Goal: Task Accomplishment & Management: Manage account settings

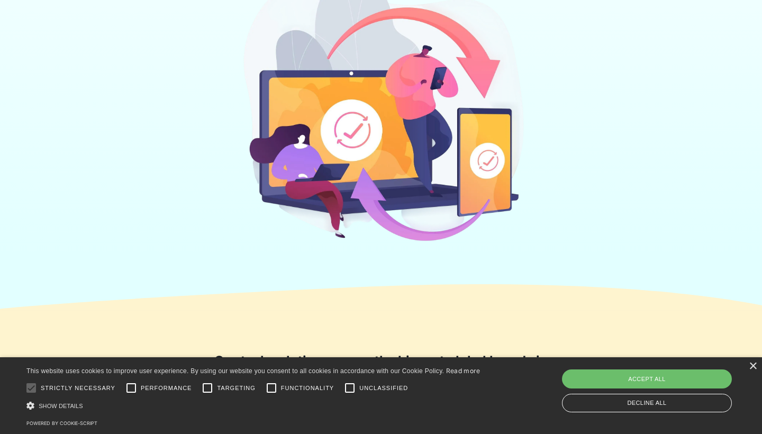
scroll to position [345, 0]
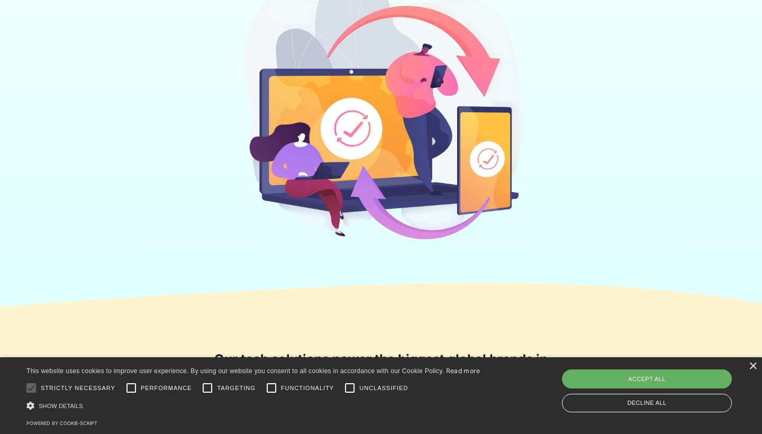
click at [618, 373] on div "Accept all" at bounding box center [647, 378] width 170 height 19
checkbox input "true"
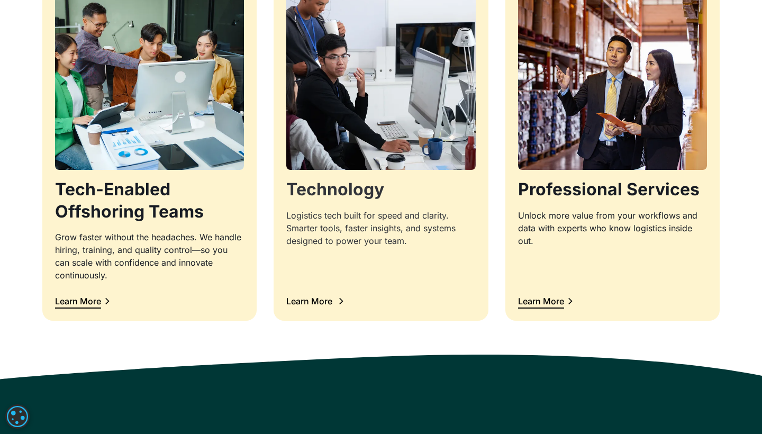
scroll to position [1095, 0]
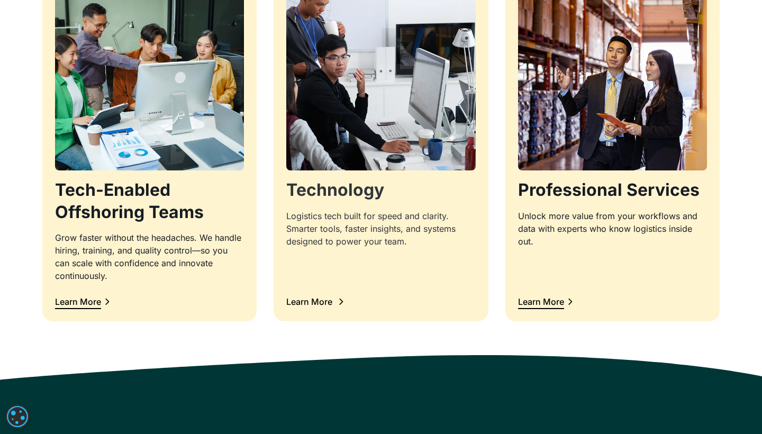
click at [411, 158] on img at bounding box center [381, 76] width 198 height 198
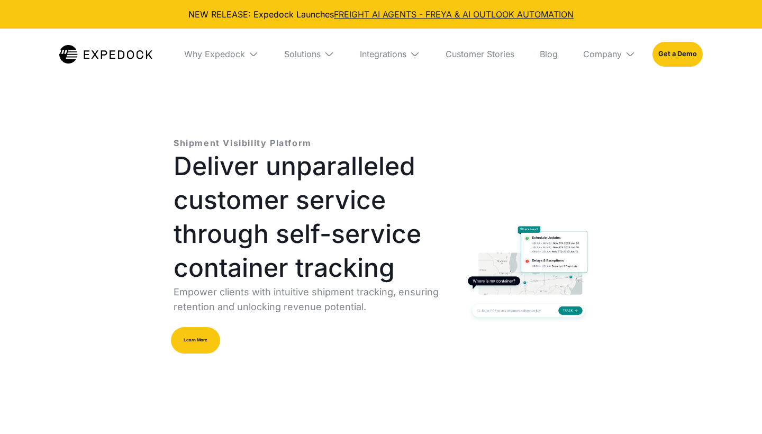
select select
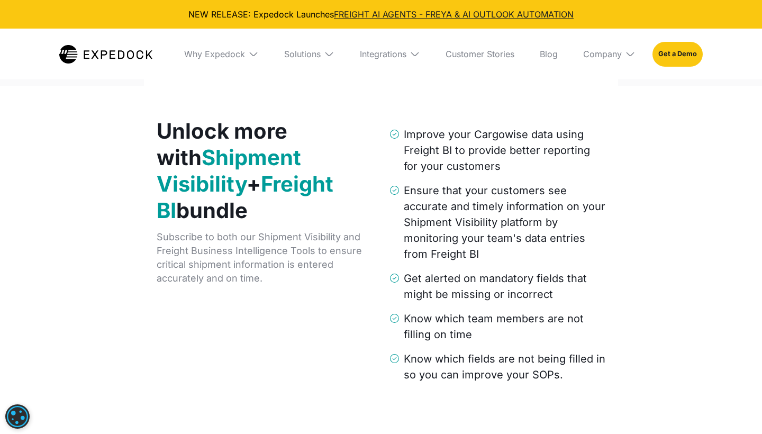
scroll to position [1739, 0]
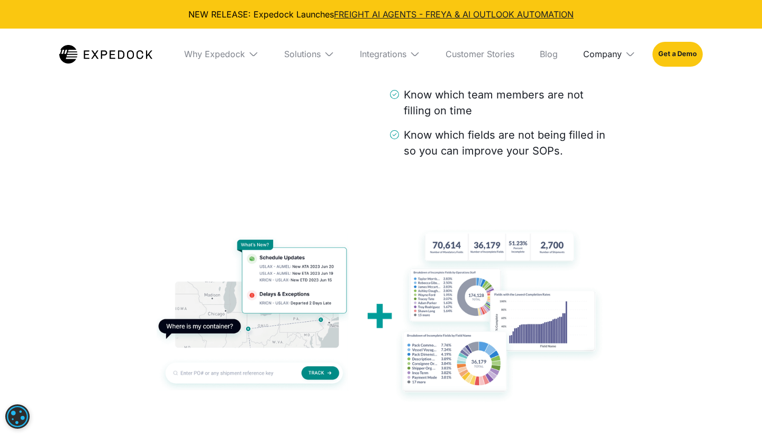
click at [598, 55] on div "Company" at bounding box center [602, 54] width 39 height 11
click at [595, 146] on link "Careers" at bounding box center [609, 148] width 69 height 28
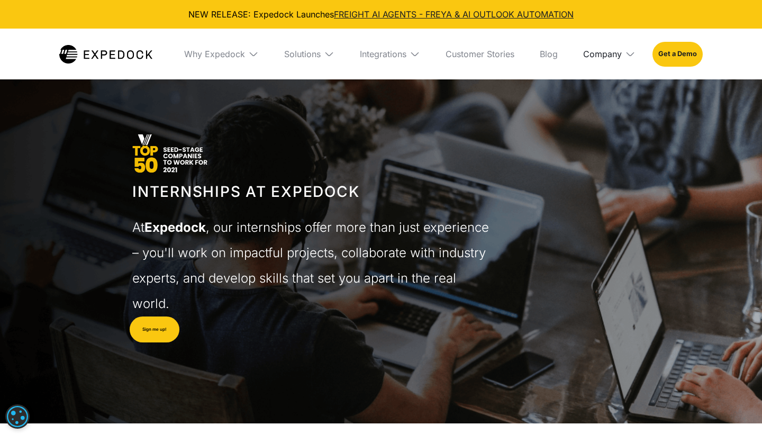
click at [613, 57] on div "Company" at bounding box center [602, 54] width 39 height 11
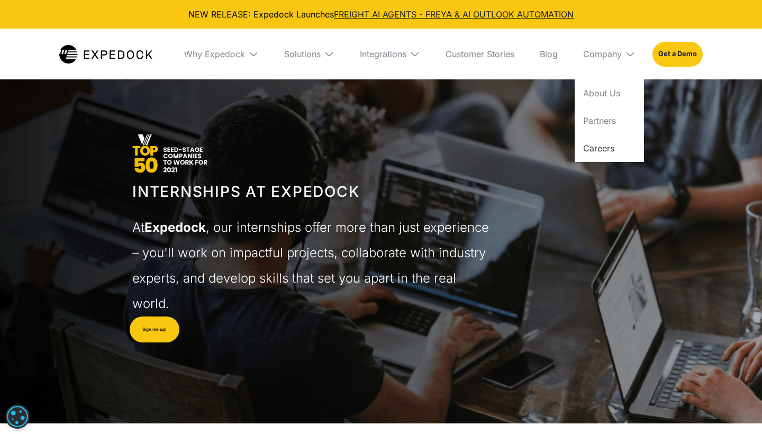
click at [602, 150] on link "Careers" at bounding box center [609, 148] width 69 height 28
